Goal: Browse casually: Explore the website without a specific task or goal

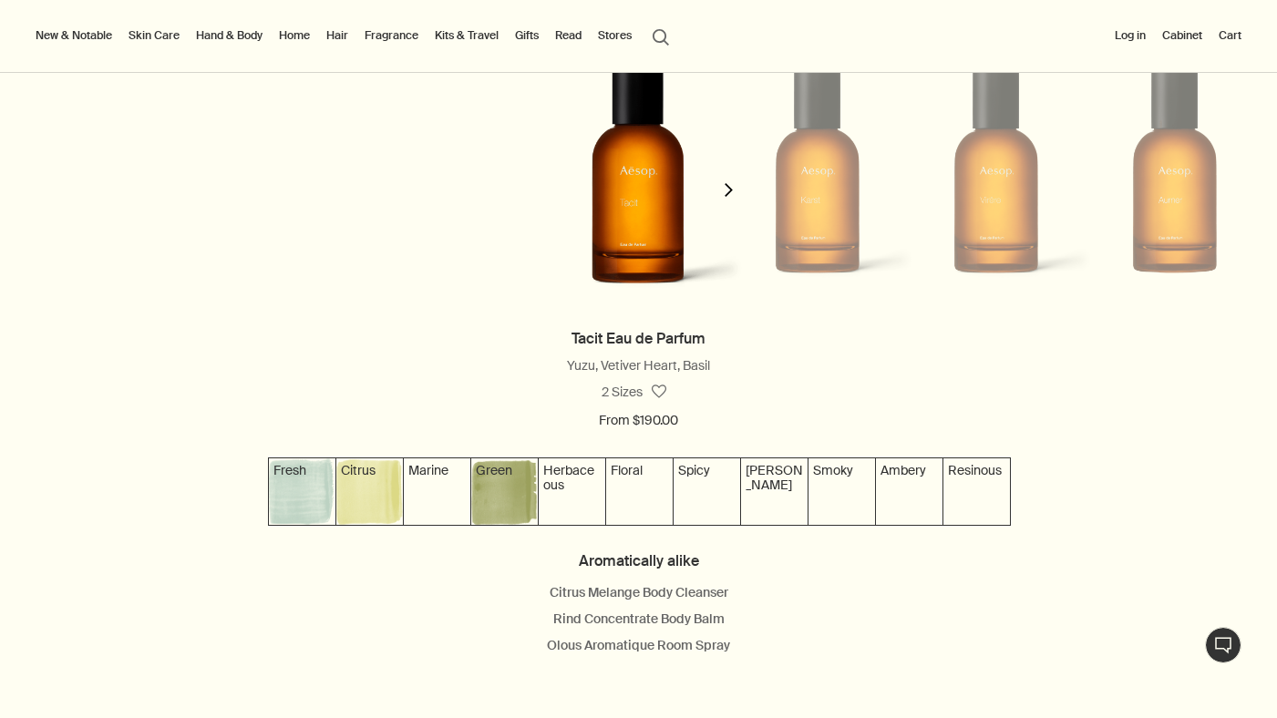
scroll to position [1668, 0]
click at [730, 187] on button "chevron" at bounding box center [729, 180] width 36 height 296
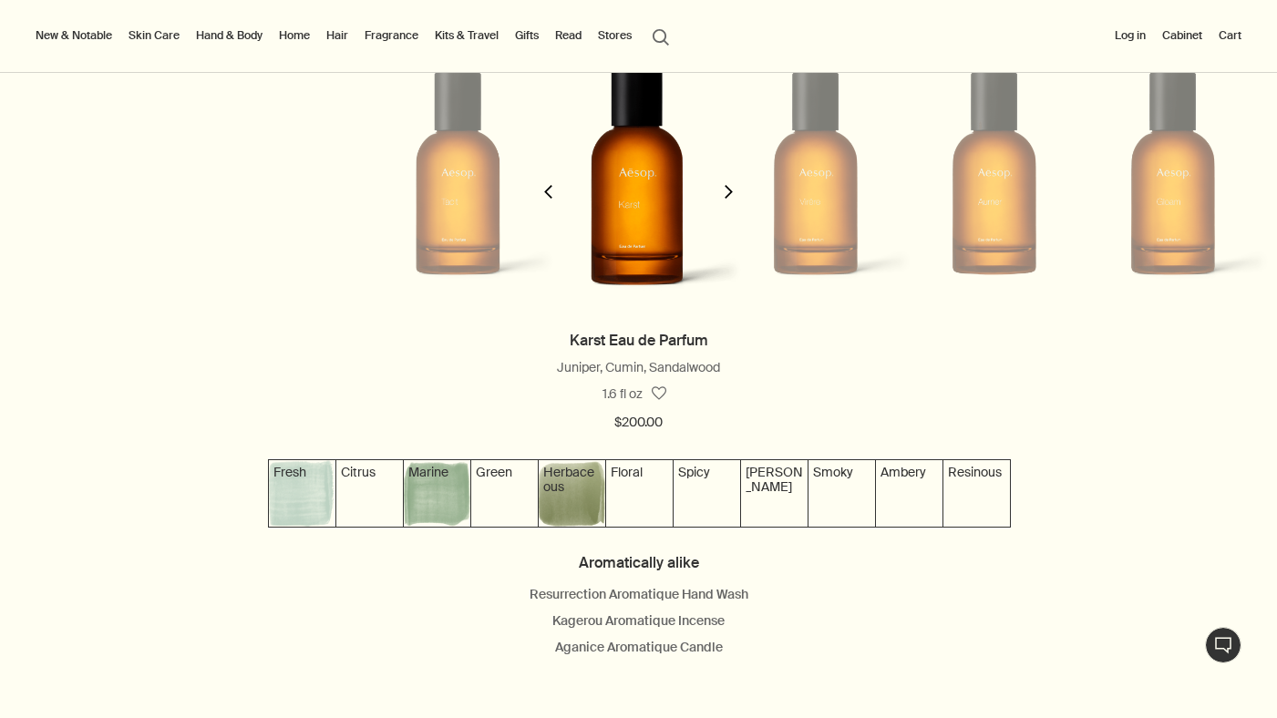
click at [729, 190] on button "chevron" at bounding box center [729, 180] width 36 height 296
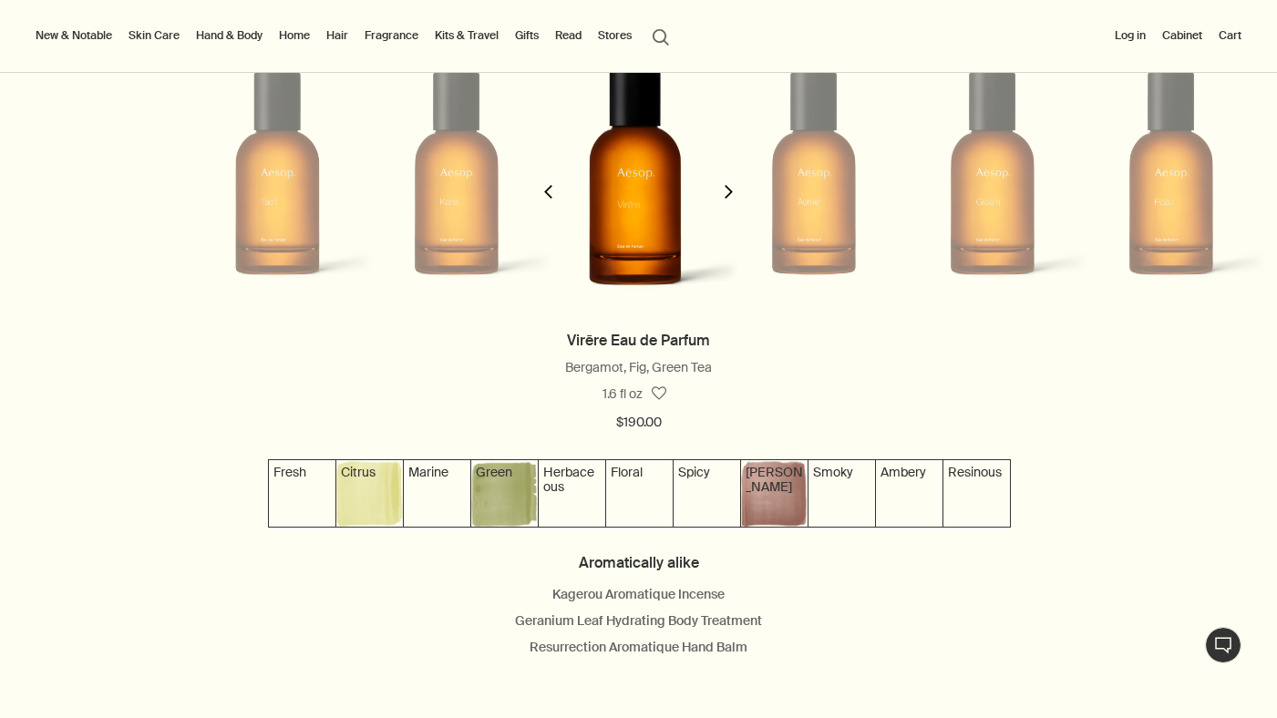
click at [729, 190] on button "chevron" at bounding box center [729, 180] width 36 height 296
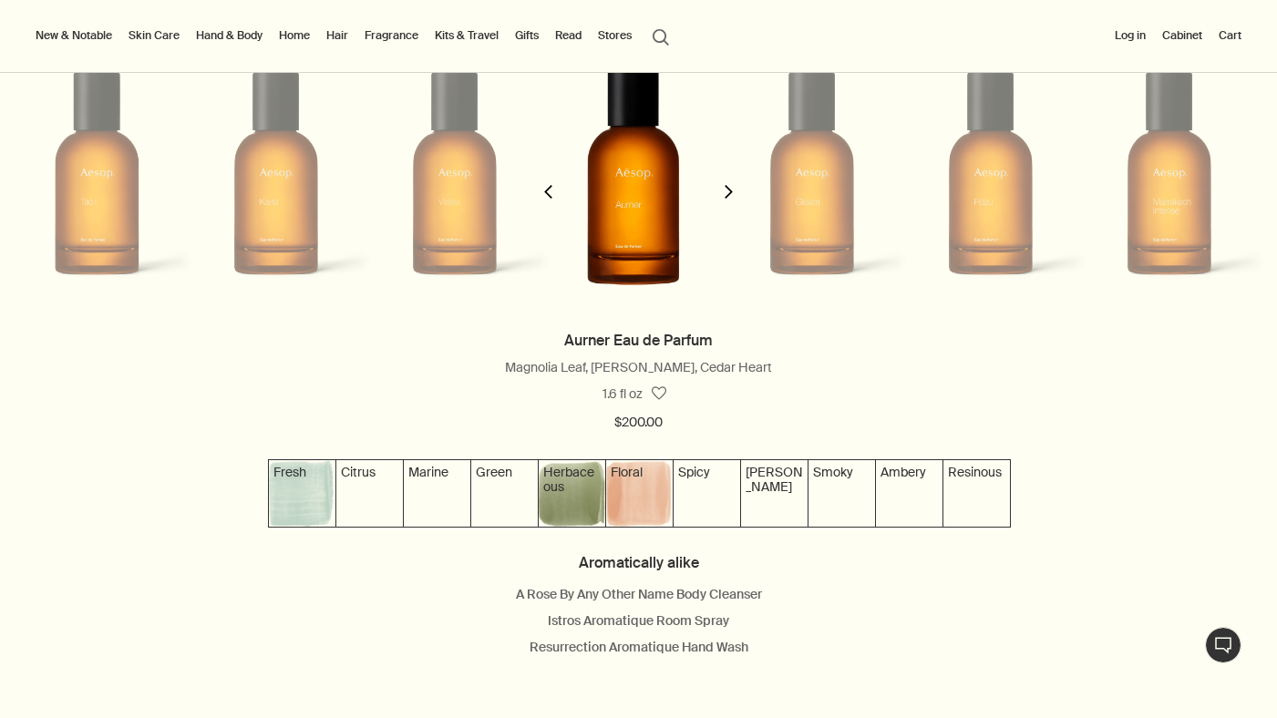
click at [729, 190] on button "chevron" at bounding box center [729, 180] width 36 height 296
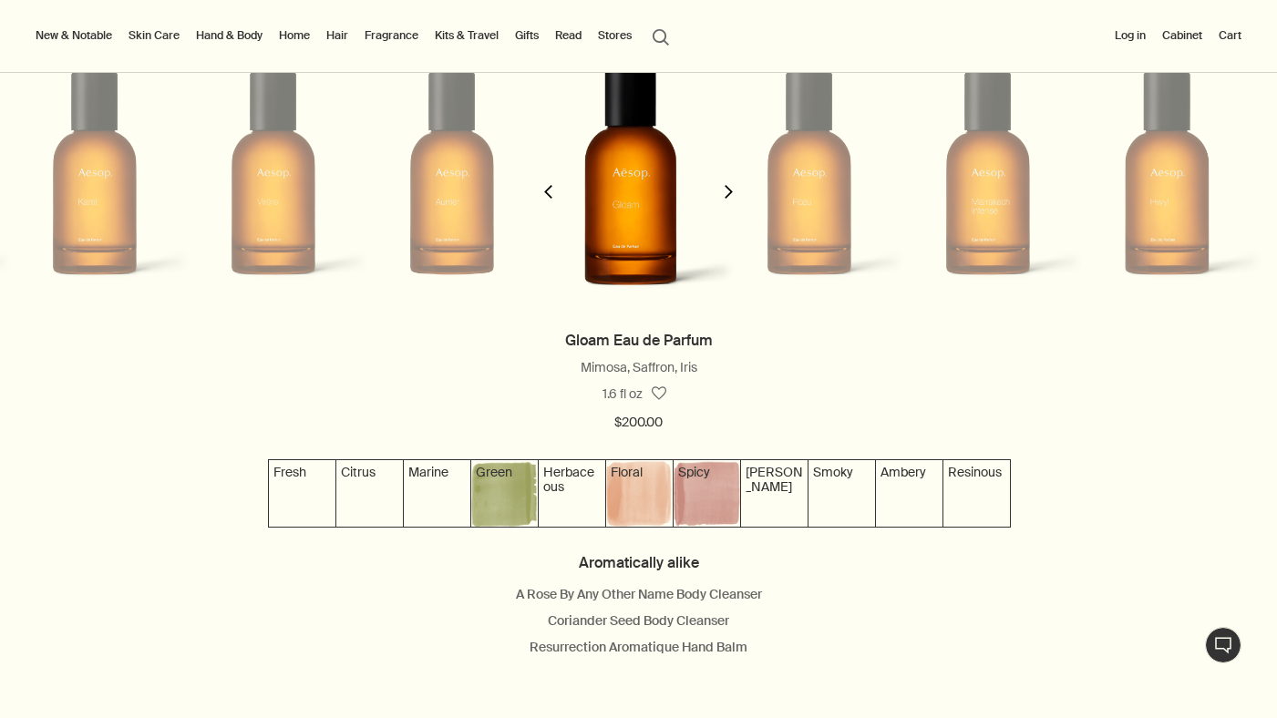
click at [729, 190] on button "chevron" at bounding box center [729, 180] width 36 height 296
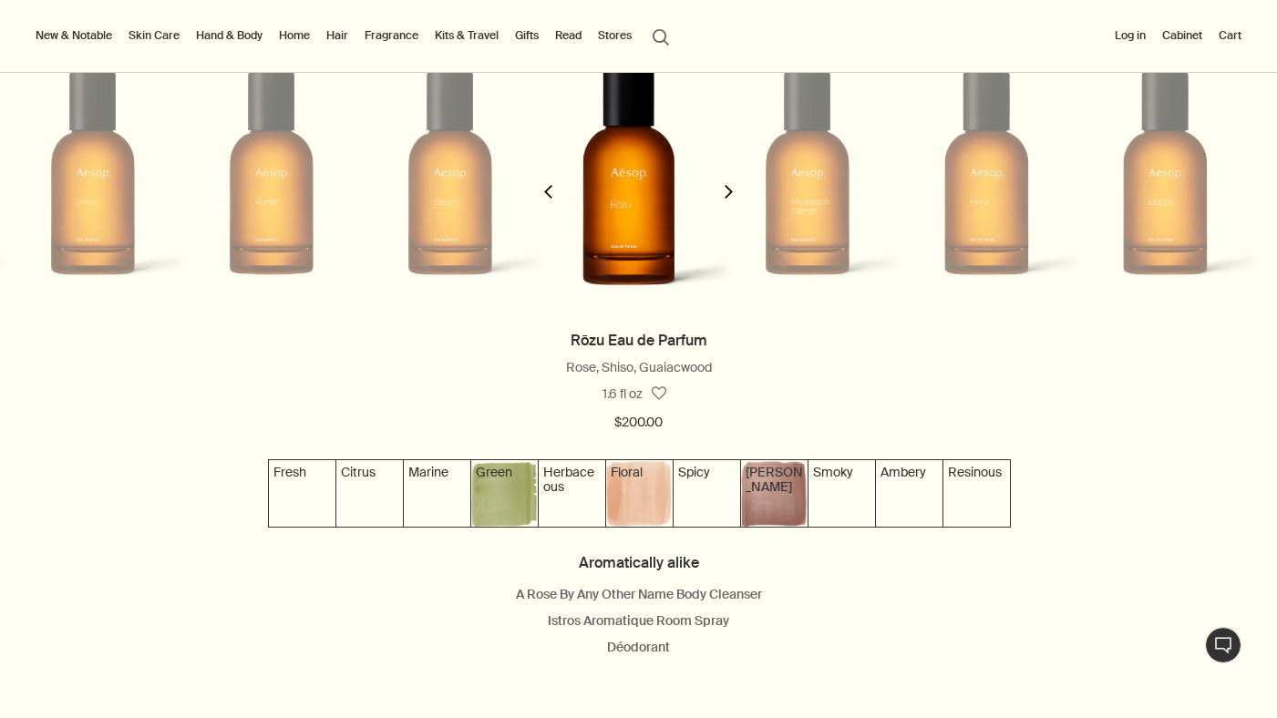
click at [729, 190] on button "chevron" at bounding box center [729, 180] width 36 height 296
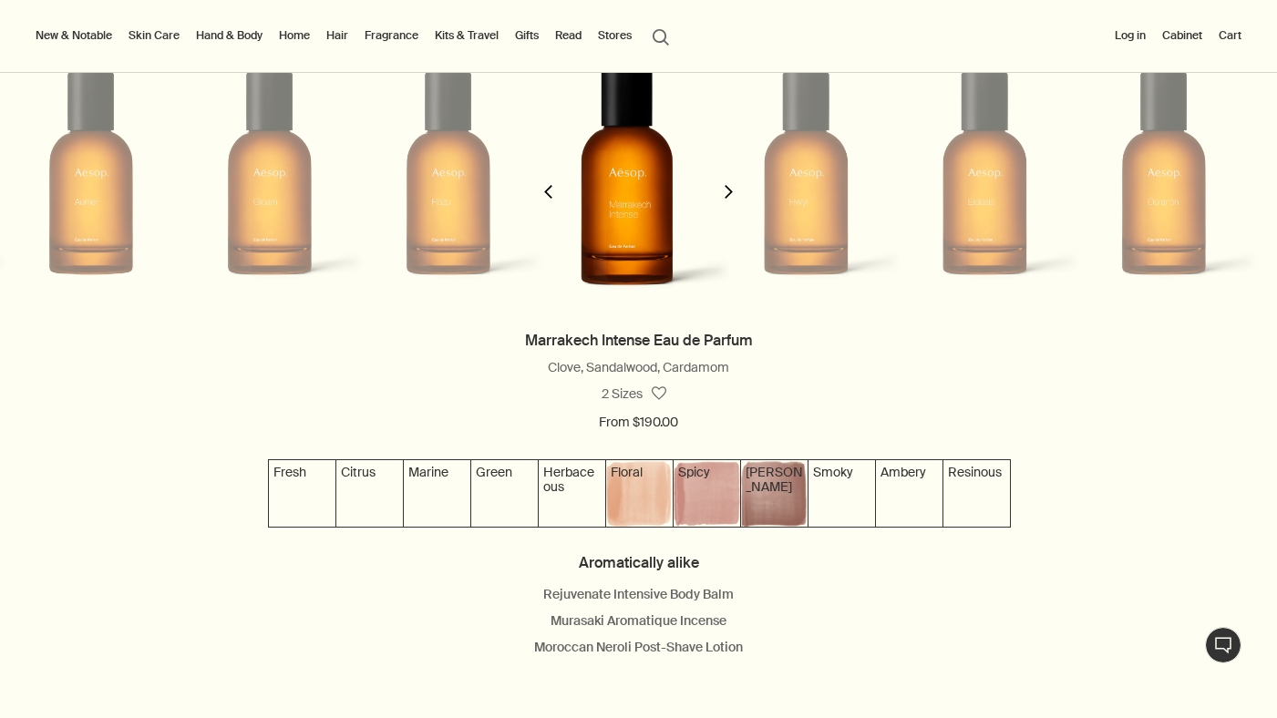
click at [729, 190] on button "chevron" at bounding box center [729, 180] width 36 height 296
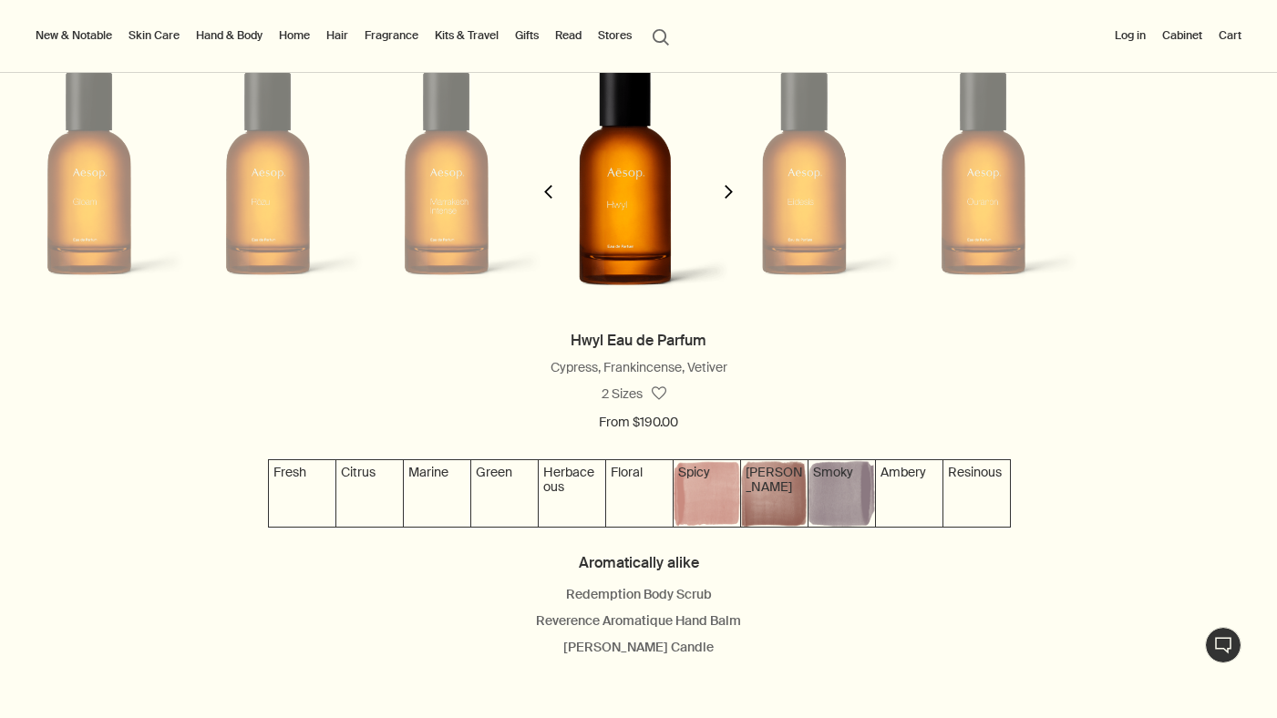
click at [729, 190] on button "chevron" at bounding box center [729, 180] width 36 height 296
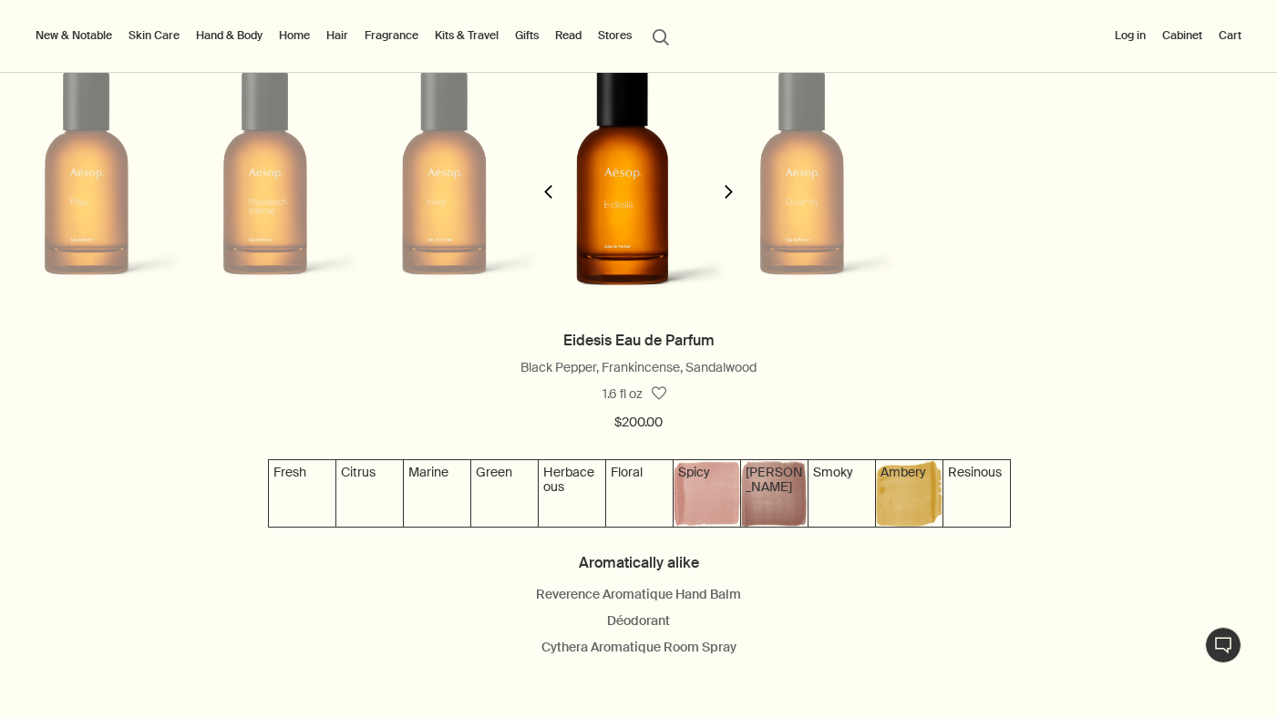
click at [729, 190] on button "chevron" at bounding box center [729, 180] width 36 height 296
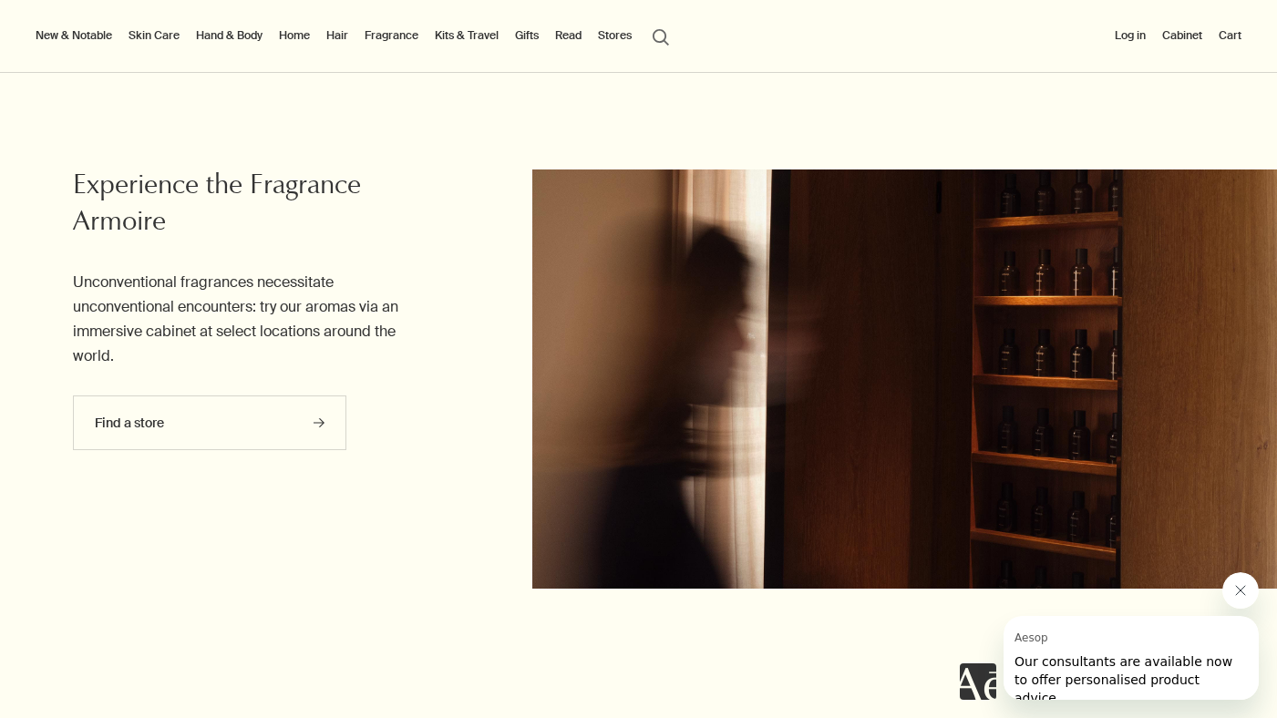
scroll to position [7609, 0]
